Goal: Transaction & Acquisition: Purchase product/service

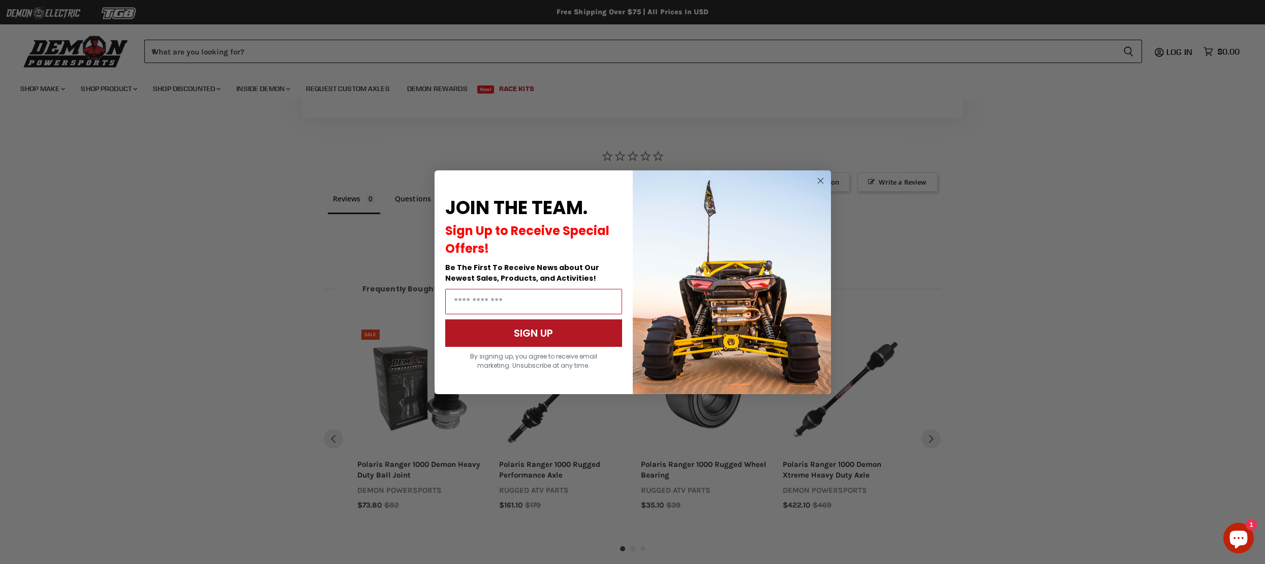
scroll to position [581, 0]
